Goal: Browse casually: Explore the website without a specific task or goal

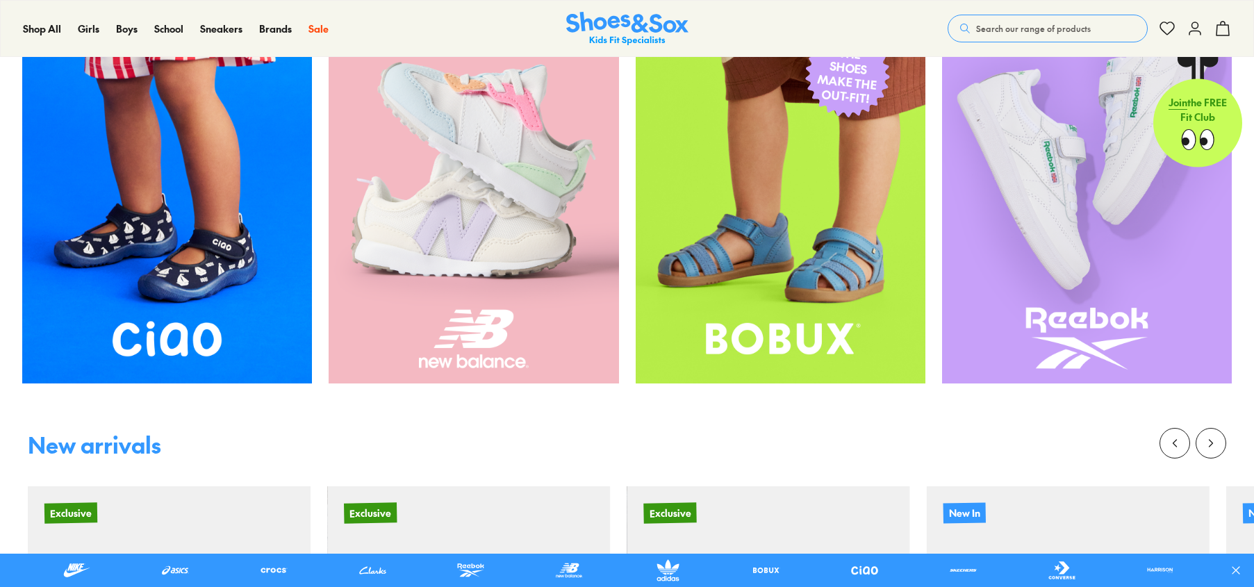
scroll to position [625, 0]
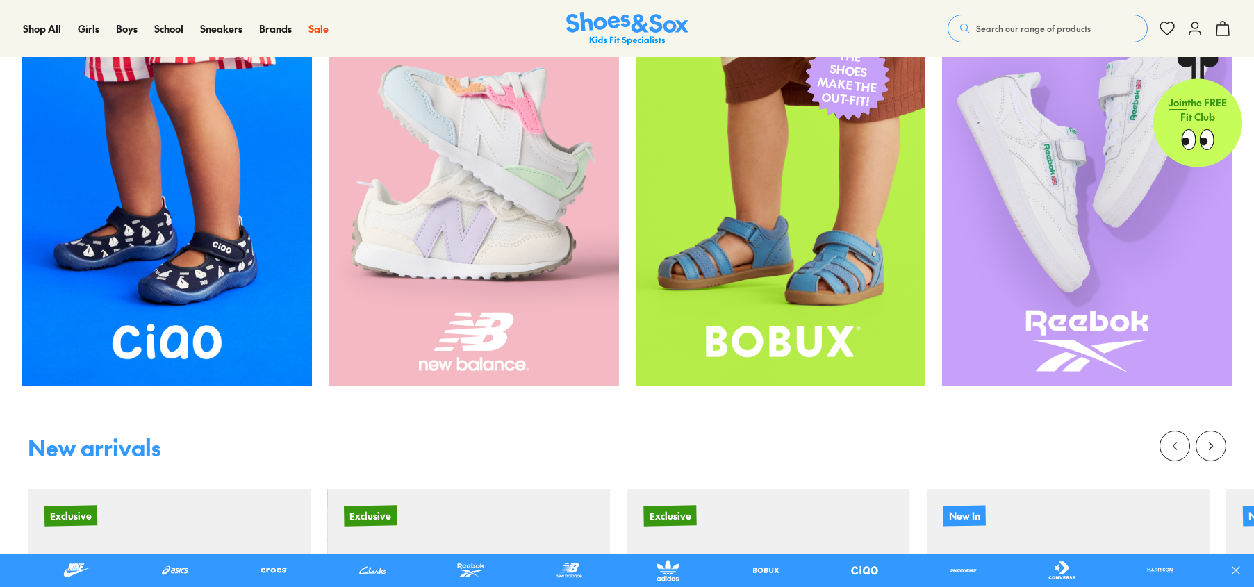
click at [1016, 26] on span "Search our range of products" at bounding box center [1033, 28] width 115 height 13
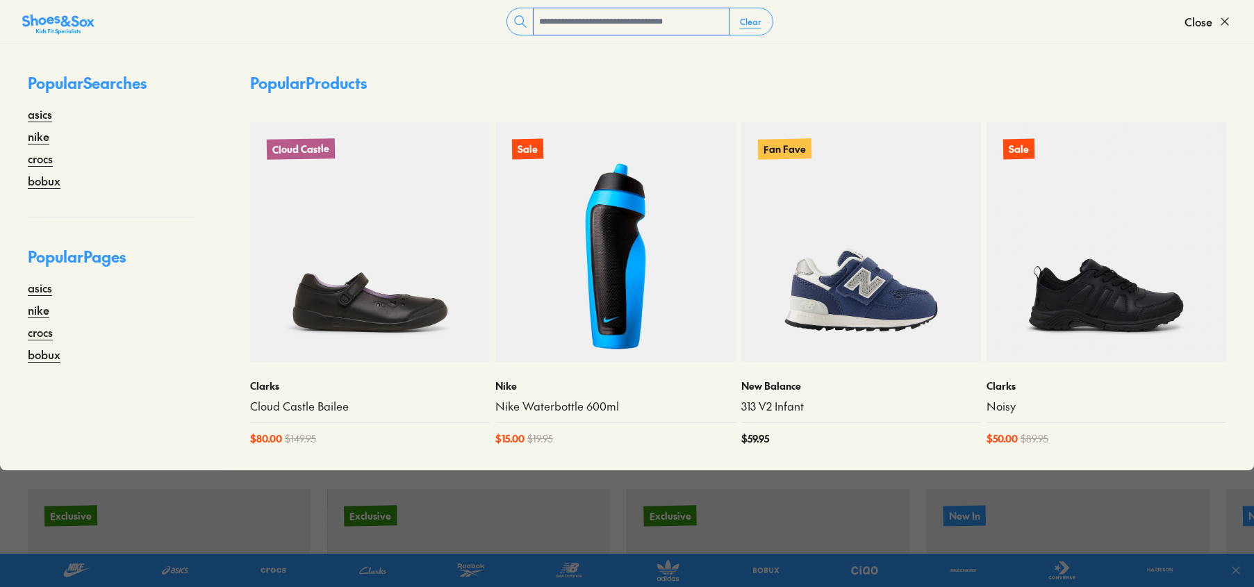
click at [641, 26] on input "text" at bounding box center [631, 21] width 195 height 26
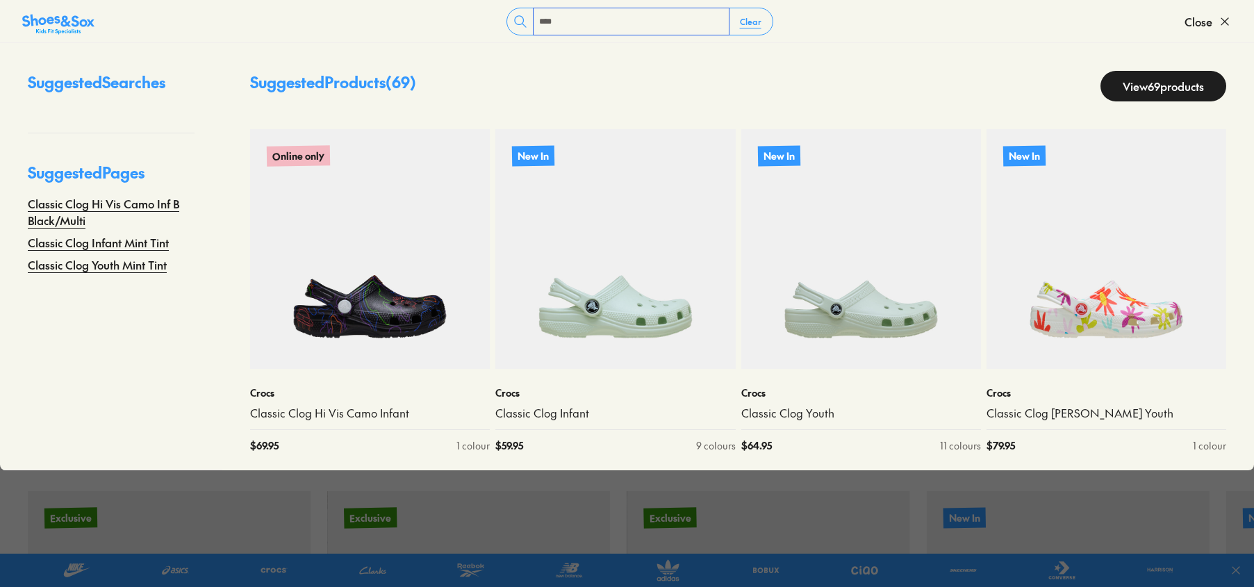
type input "****"
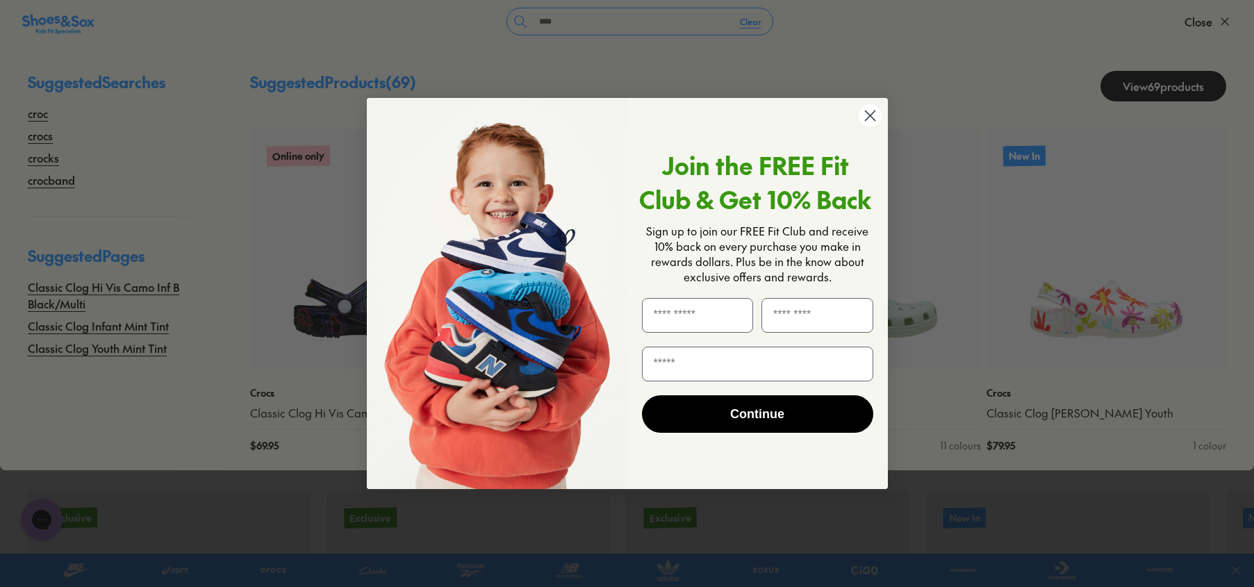
scroll to position [0, 0]
click at [867, 113] on icon "Close dialog" at bounding box center [870, 116] width 10 height 10
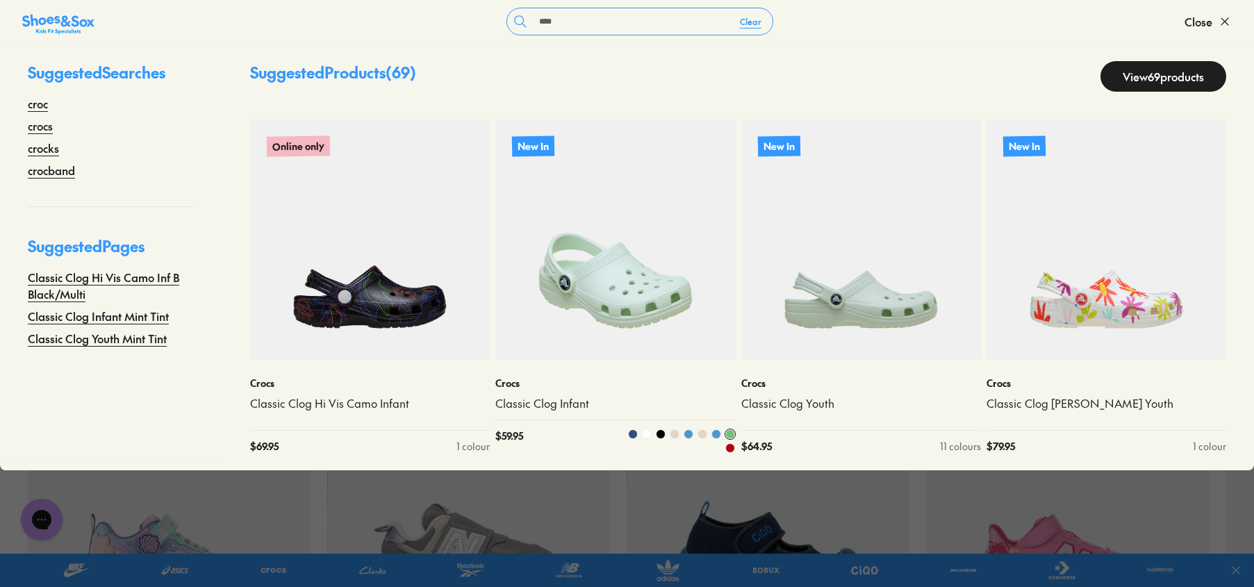
scroll to position [14, 0]
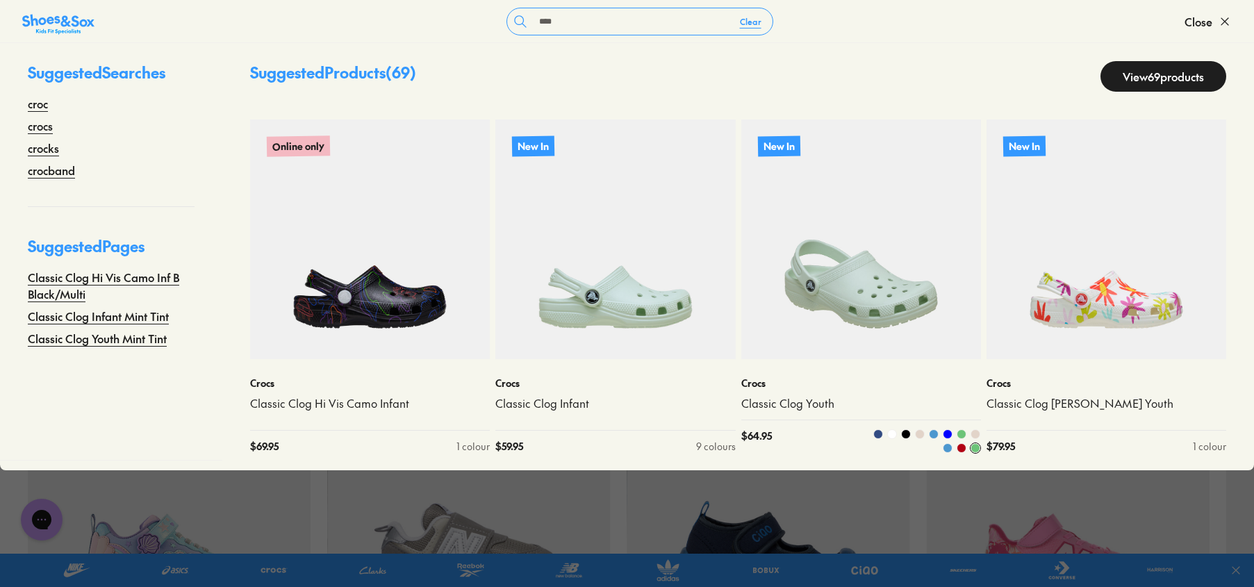
click at [882, 299] on img at bounding box center [861, 239] width 240 height 240
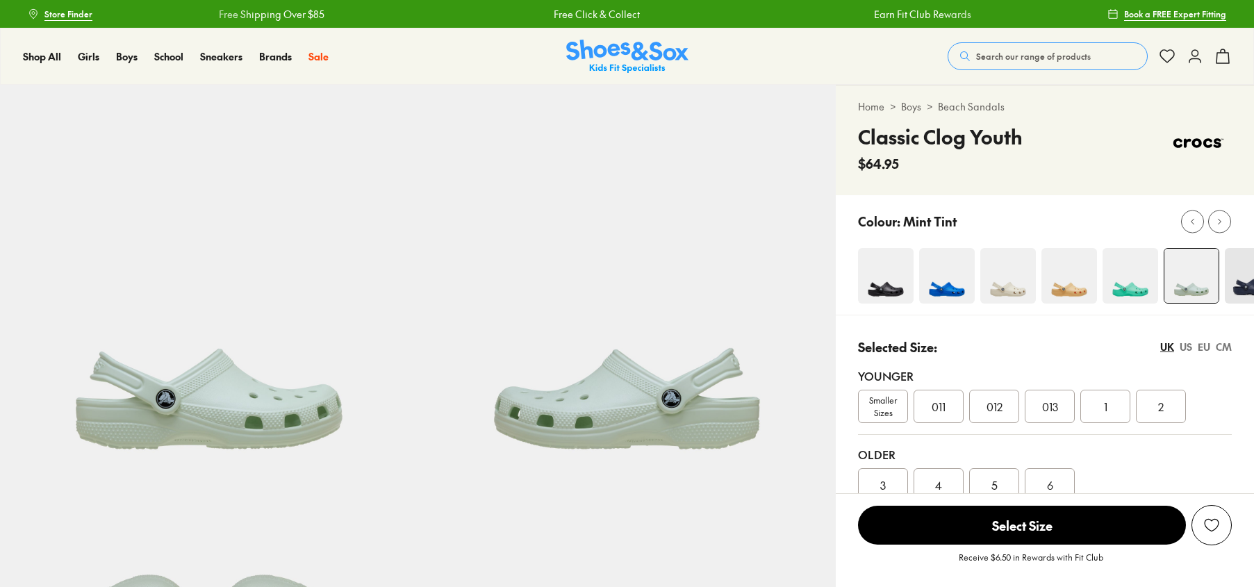
select select "*"
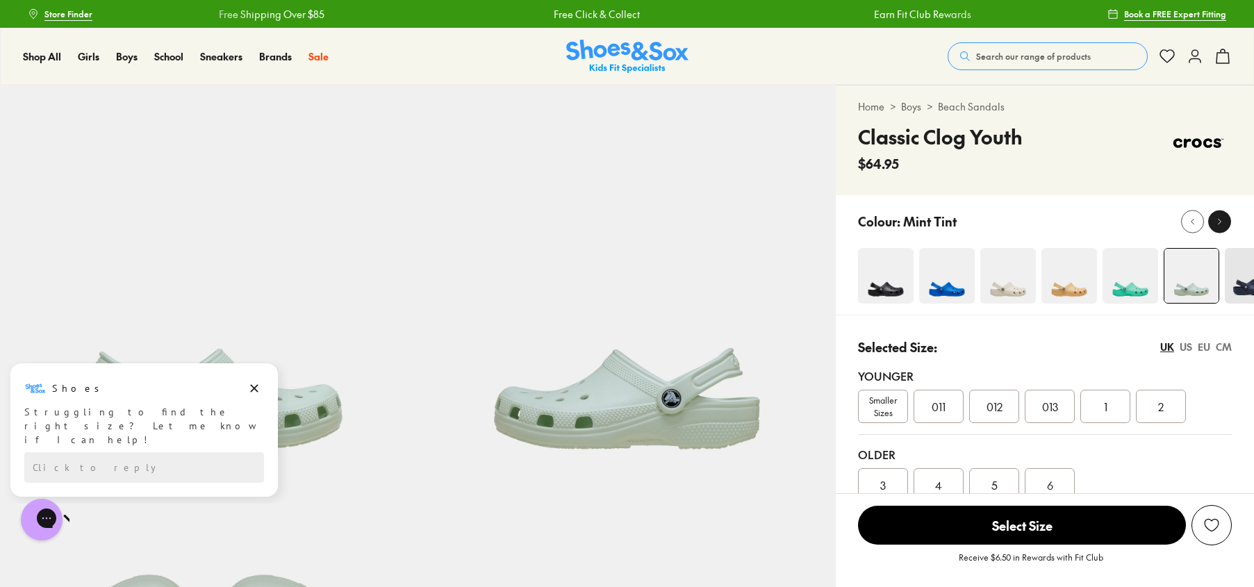
click at [1214, 221] on icon at bounding box center [1219, 221] width 10 height 10
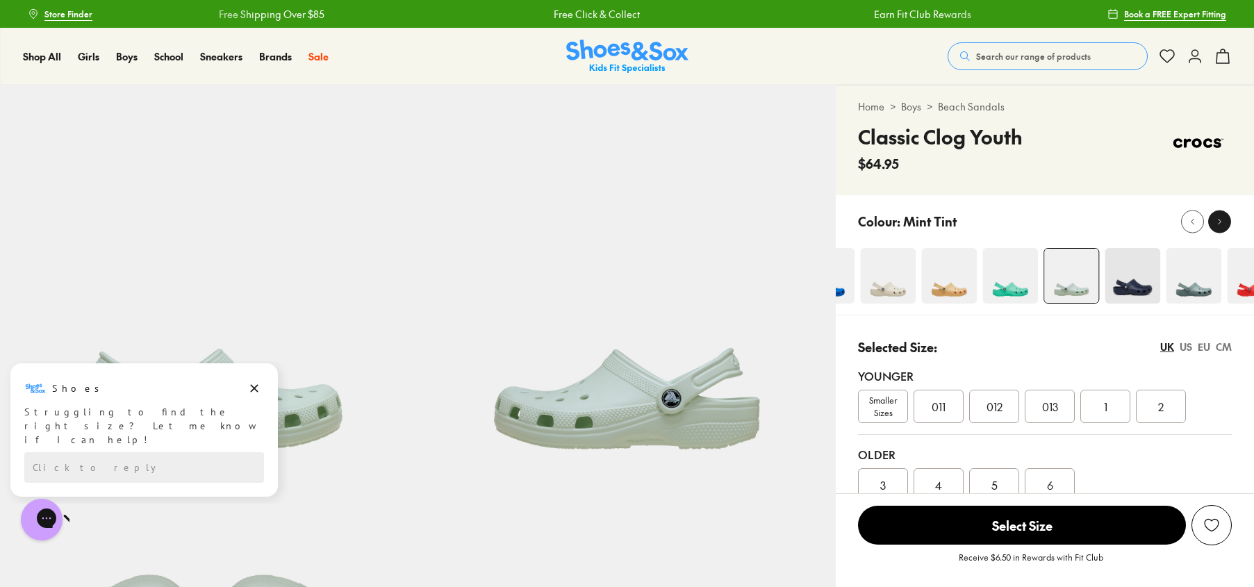
click at [1214, 221] on icon at bounding box center [1219, 221] width 10 height 10
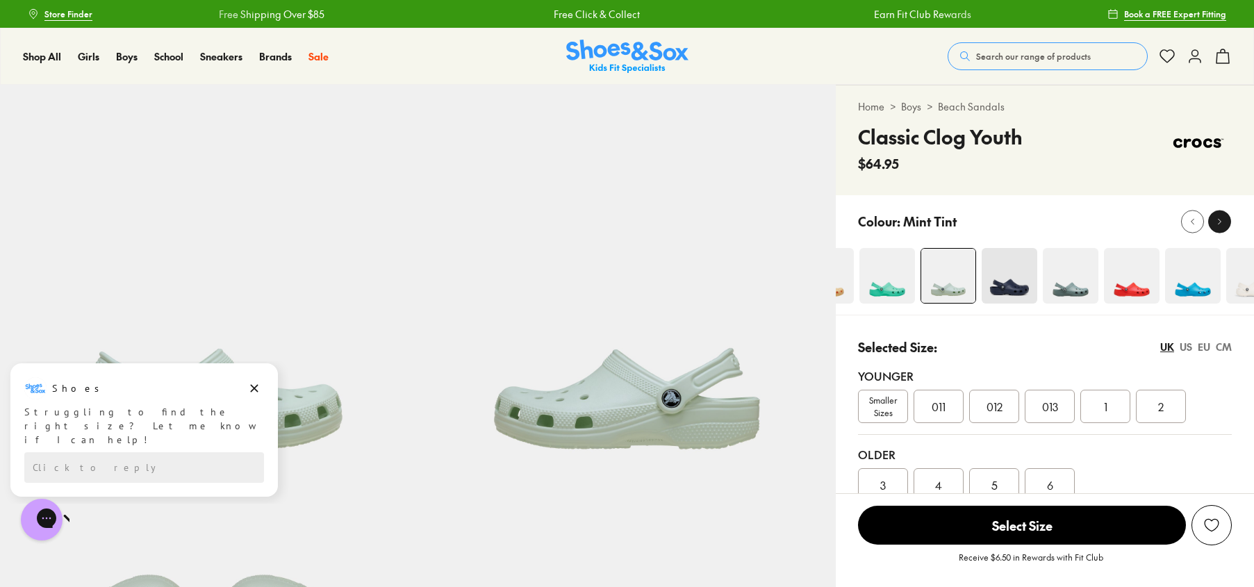
click at [1214, 221] on icon at bounding box center [1219, 221] width 10 height 10
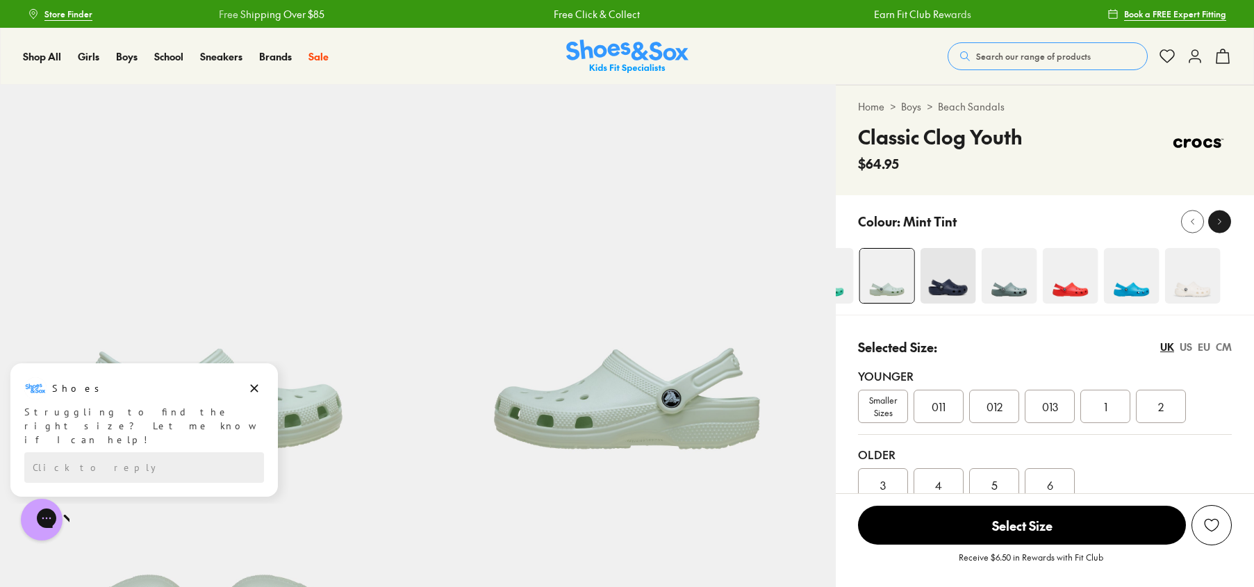
click at [1214, 221] on icon at bounding box center [1219, 221] width 10 height 10
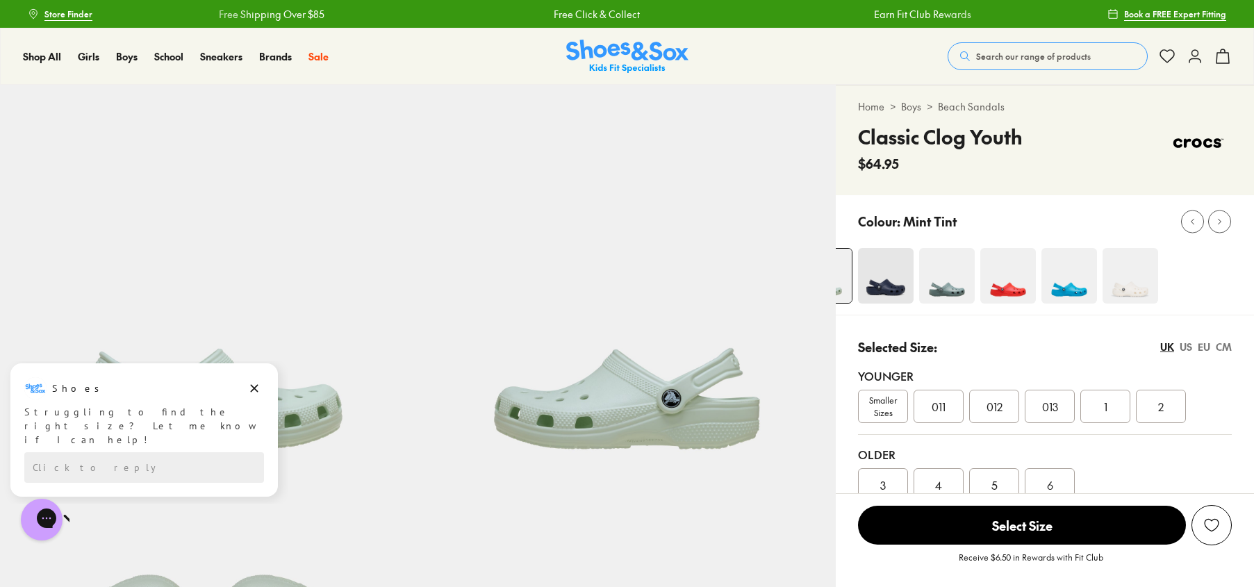
click at [1076, 282] on img at bounding box center [1069, 276] width 56 height 56
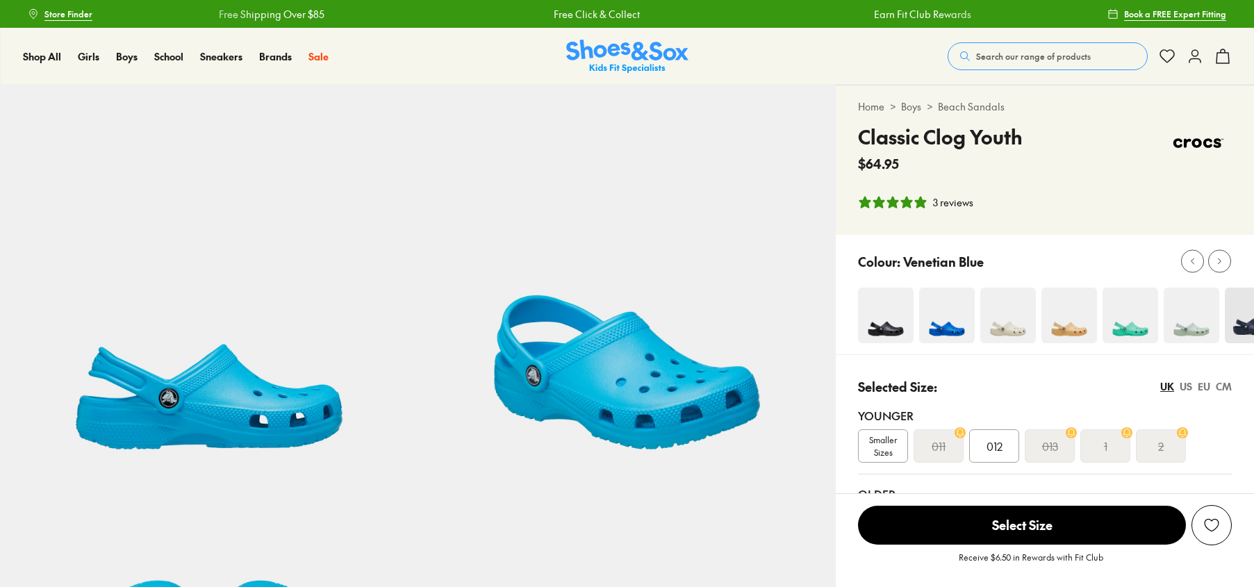
select select "*"
click at [1190, 266] on icon at bounding box center [1192, 261] width 10 height 10
click at [1220, 261] on use at bounding box center [1220, 261] width 3 height 6
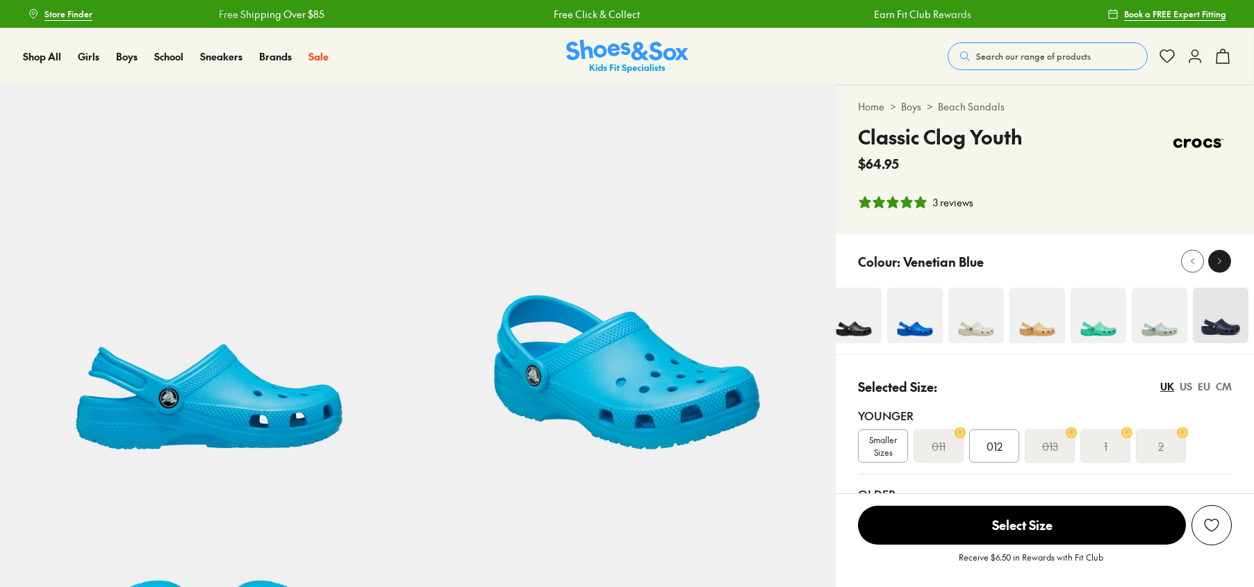
click at [1220, 261] on use at bounding box center [1220, 261] width 3 height 6
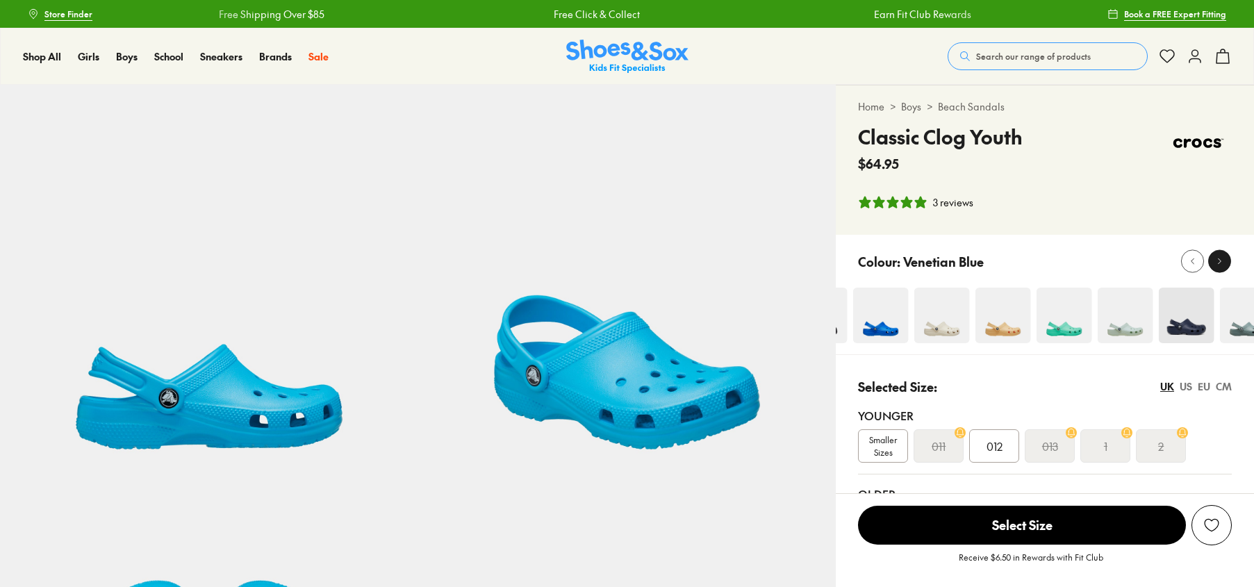
click at [1220, 261] on use at bounding box center [1220, 261] width 3 height 6
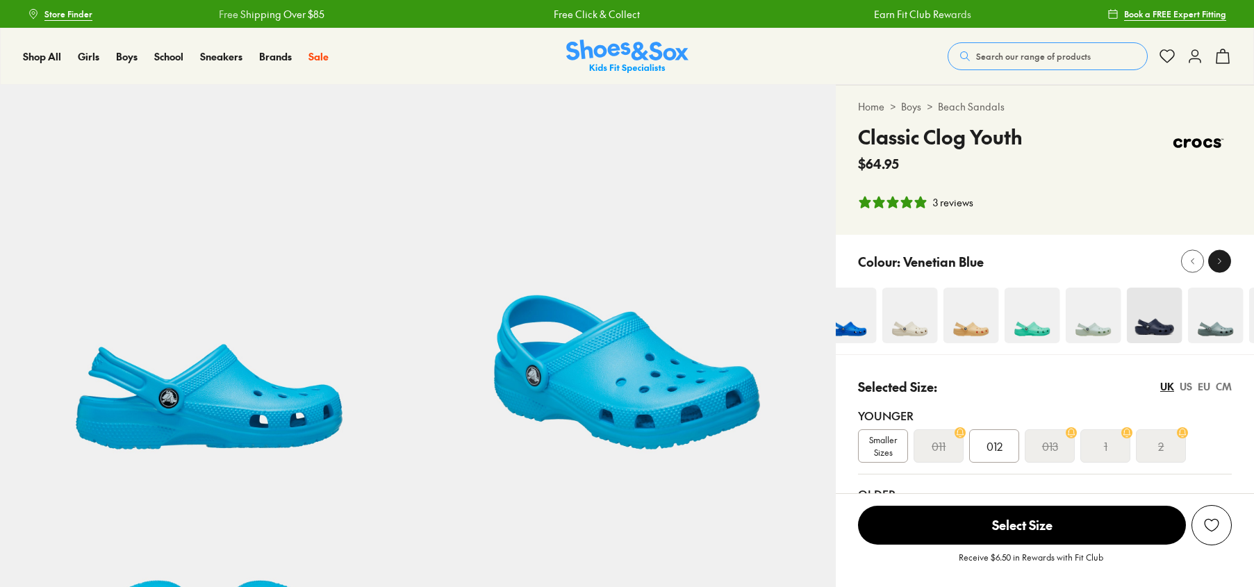
click at [1220, 261] on use at bounding box center [1220, 261] width 3 height 6
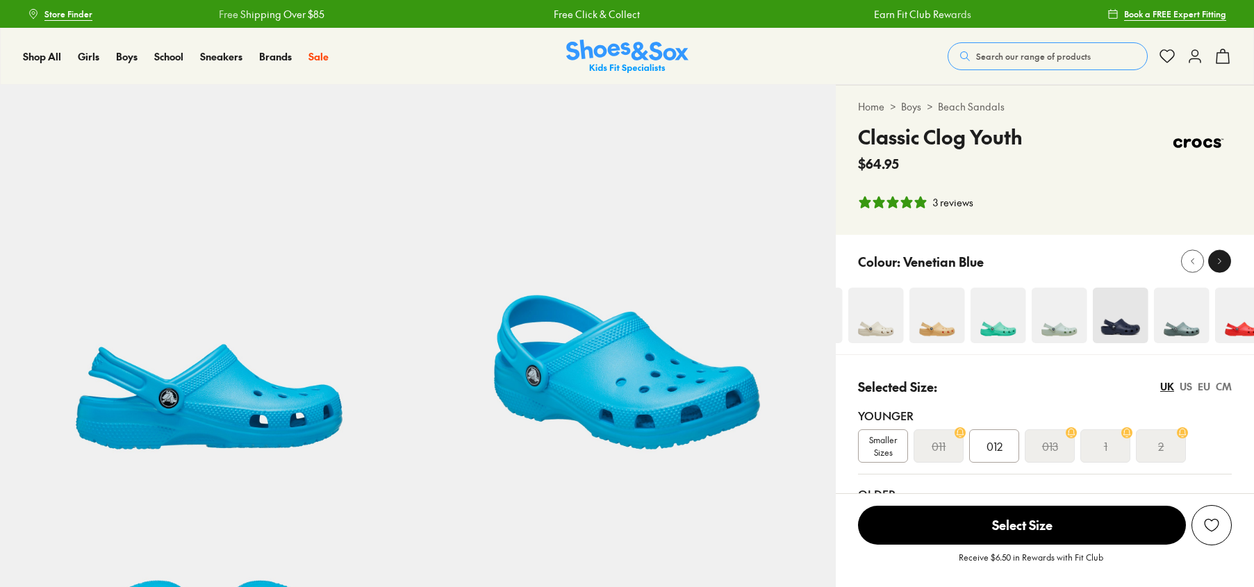
click at [1220, 261] on use at bounding box center [1220, 261] width 3 height 6
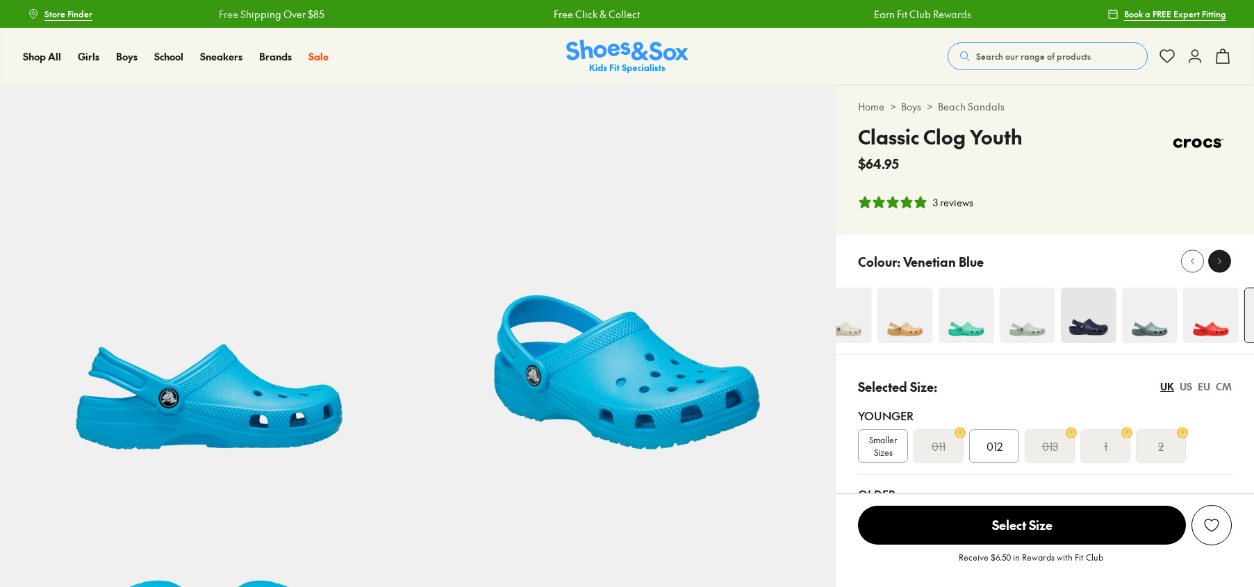
click at [1220, 261] on use at bounding box center [1220, 261] width 3 height 6
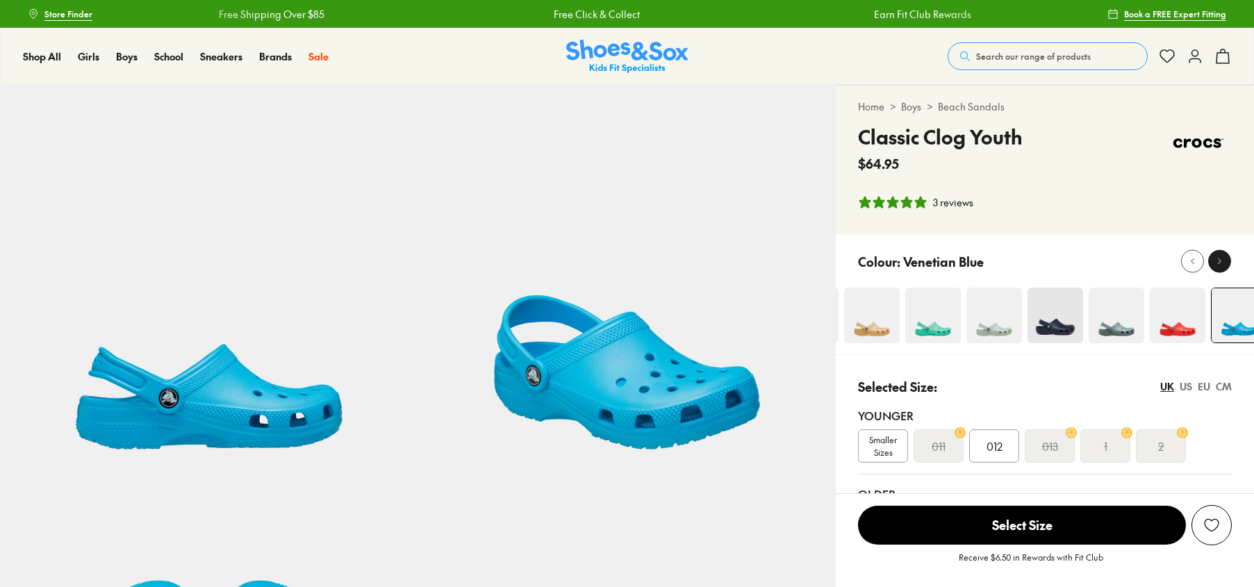
click at [1220, 261] on use at bounding box center [1220, 261] width 3 height 6
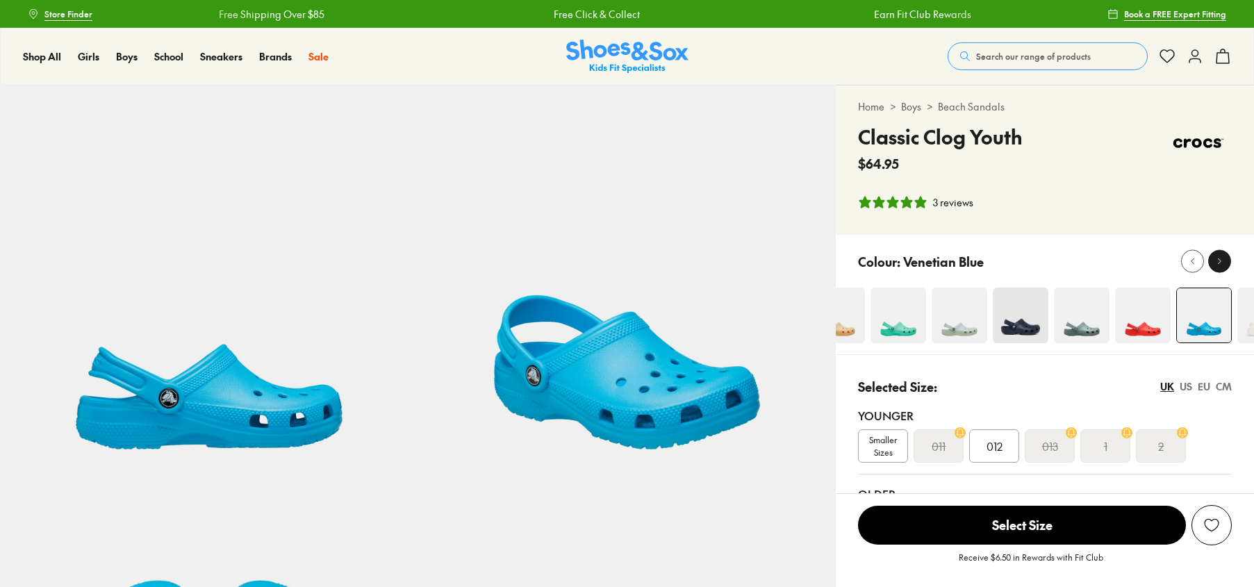
click at [1220, 261] on use at bounding box center [1220, 261] width 3 height 6
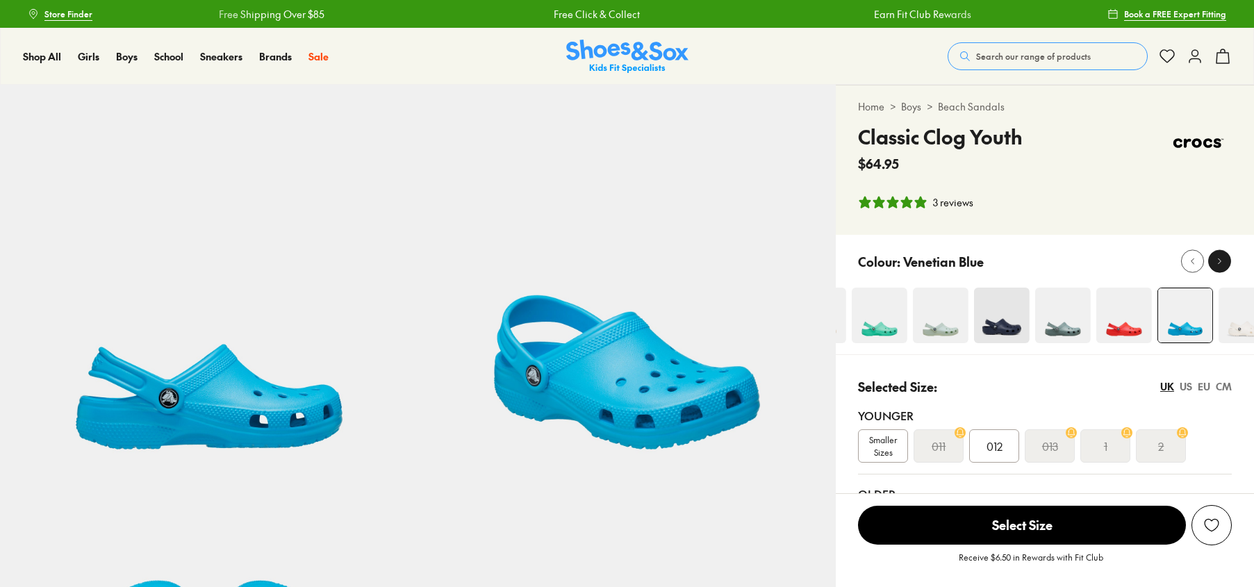
click at [1220, 261] on use at bounding box center [1220, 261] width 3 height 6
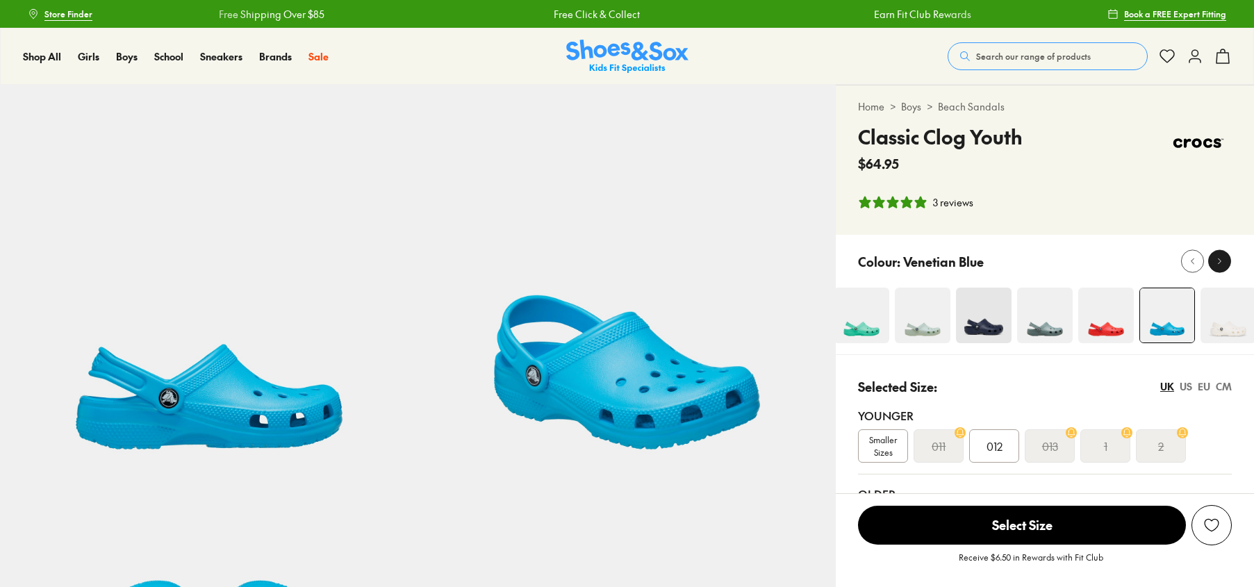
click at [1220, 261] on use at bounding box center [1220, 261] width 3 height 6
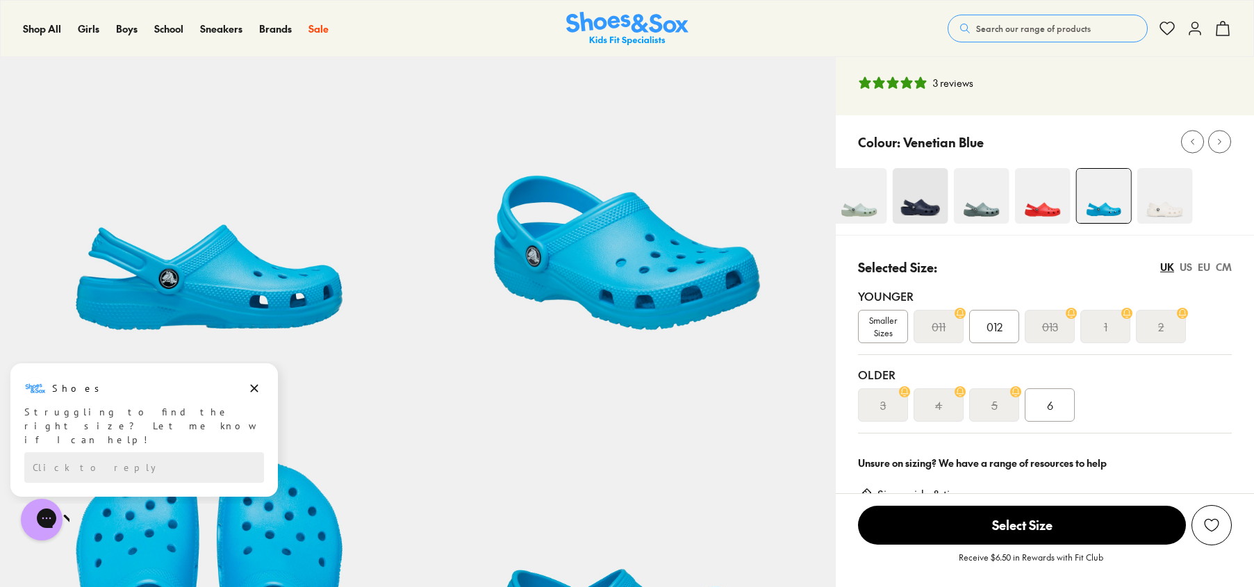
scroll to position [278, 0]
